Goal: Navigation & Orientation: Find specific page/section

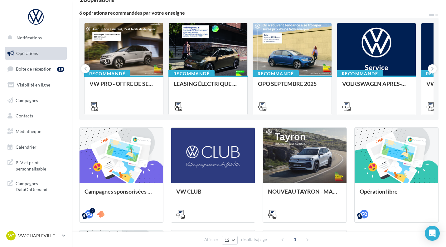
scroll to position [49, 0]
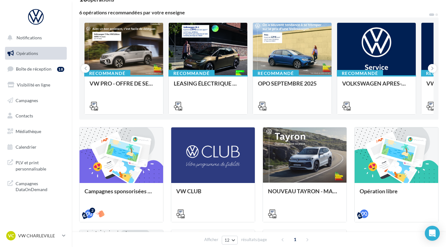
click at [40, 163] on span "PLV et print personnalisable" at bounding box center [40, 164] width 49 height 13
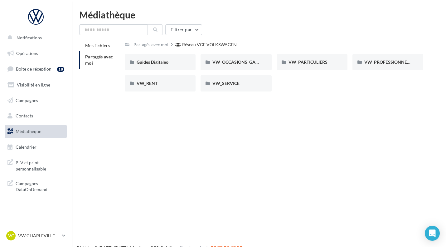
click at [248, 136] on div "Notifications Opérations Boîte de réception 18 Visibilité en ligne Campagnes Co…" at bounding box center [223, 133] width 446 height 247
click at [252, 186] on div "Notifications Opérations Boîte de réception 18 Visibilité en ligne Campagnes Co…" at bounding box center [223, 133] width 446 height 247
click at [42, 235] on p "VW CHARLEVILLE" at bounding box center [38, 235] width 41 height 6
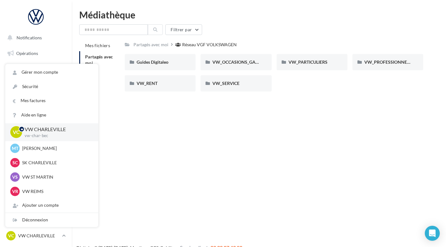
scroll to position [43, 0]
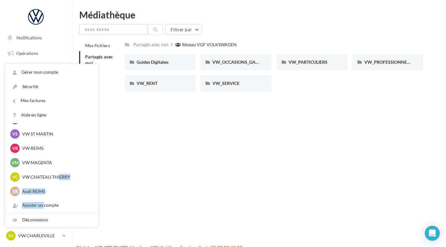
drag, startPoint x: 35, startPoint y: 205, endPoint x: 60, endPoint y: 171, distance: 42.2
click at [60, 171] on div "VC VW CHARLEVILLE vw-char-bec MT MARIE THEVENET SEAT-CHARLEVILLE SC SK CHARLEVI…" at bounding box center [51, 167] width 93 height 89
click at [42, 219] on div "Déconnexion" at bounding box center [51, 220] width 93 height 14
